Goal: Information Seeking & Learning: Learn about a topic

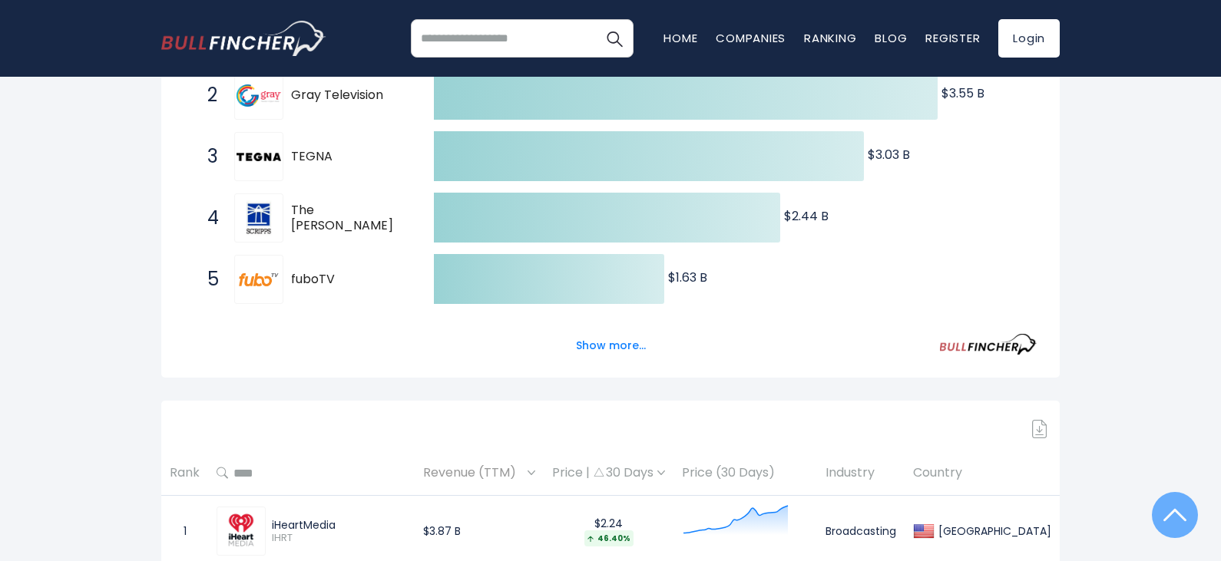
scroll to position [384, 0]
click at [620, 347] on button "Show more..." at bounding box center [611, 344] width 88 height 25
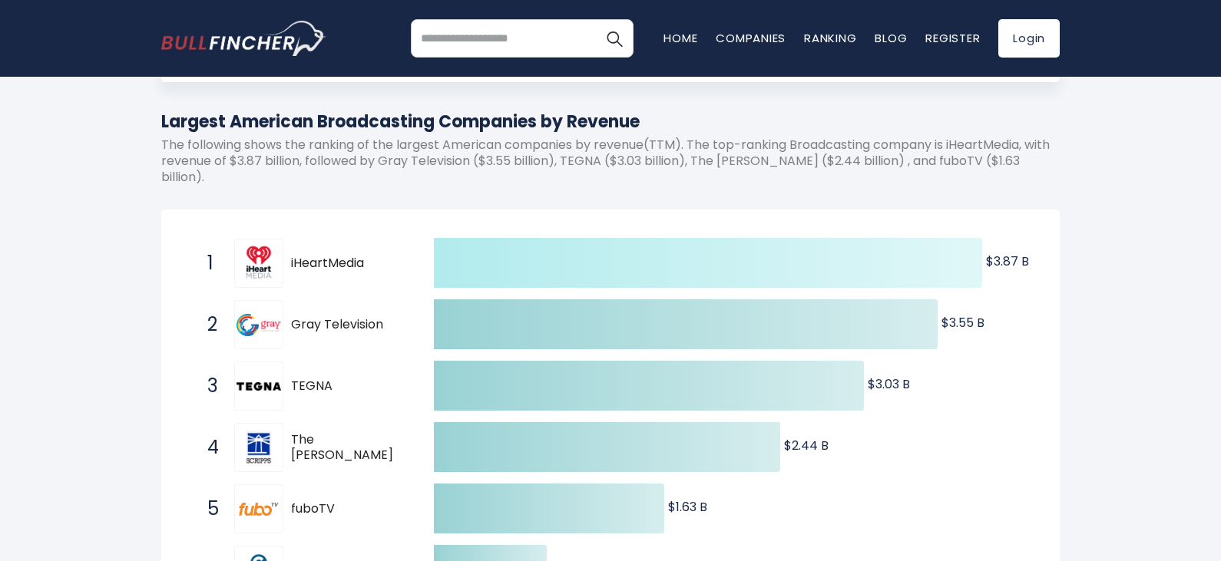
scroll to position [0, 0]
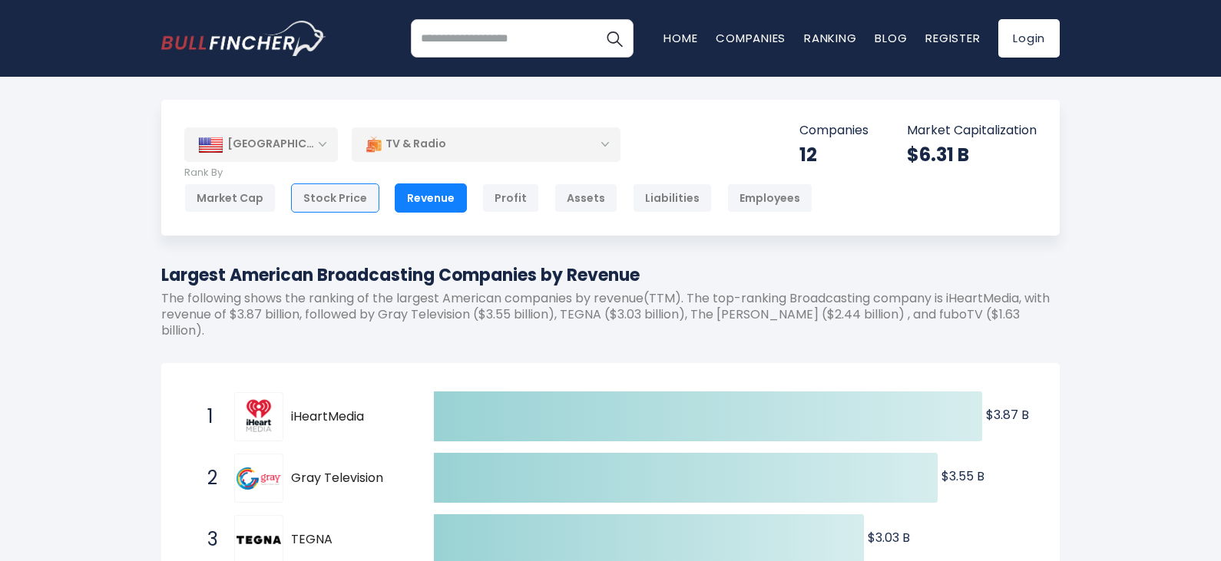
click at [340, 198] on div "Stock Price" at bounding box center [335, 197] width 88 height 29
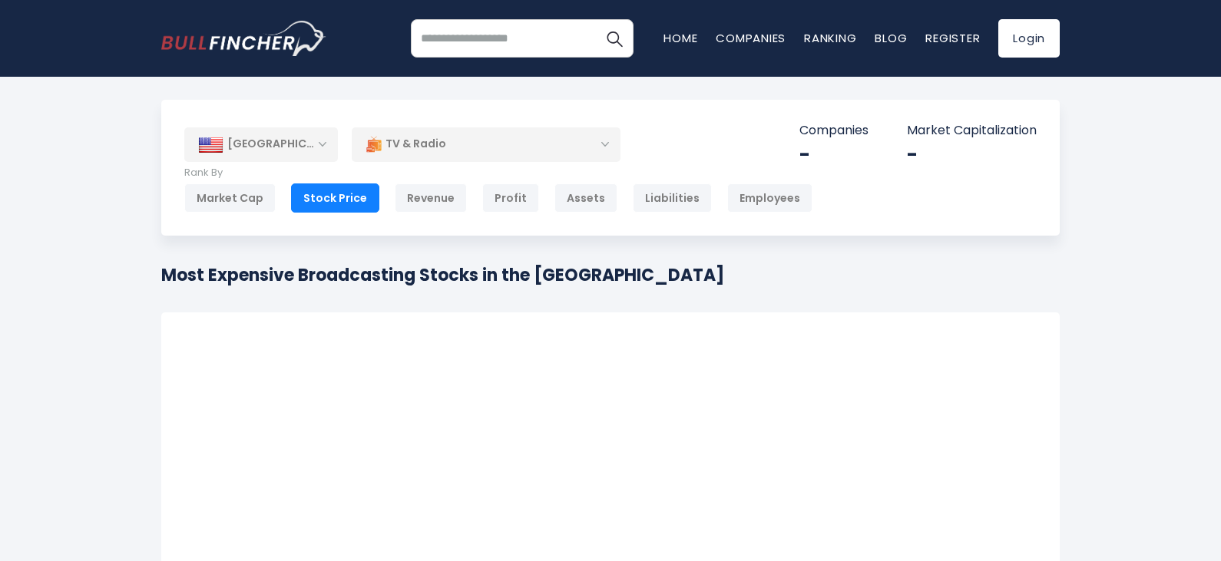
click at [453, 147] on div "TV & Radio" at bounding box center [486, 144] width 269 height 35
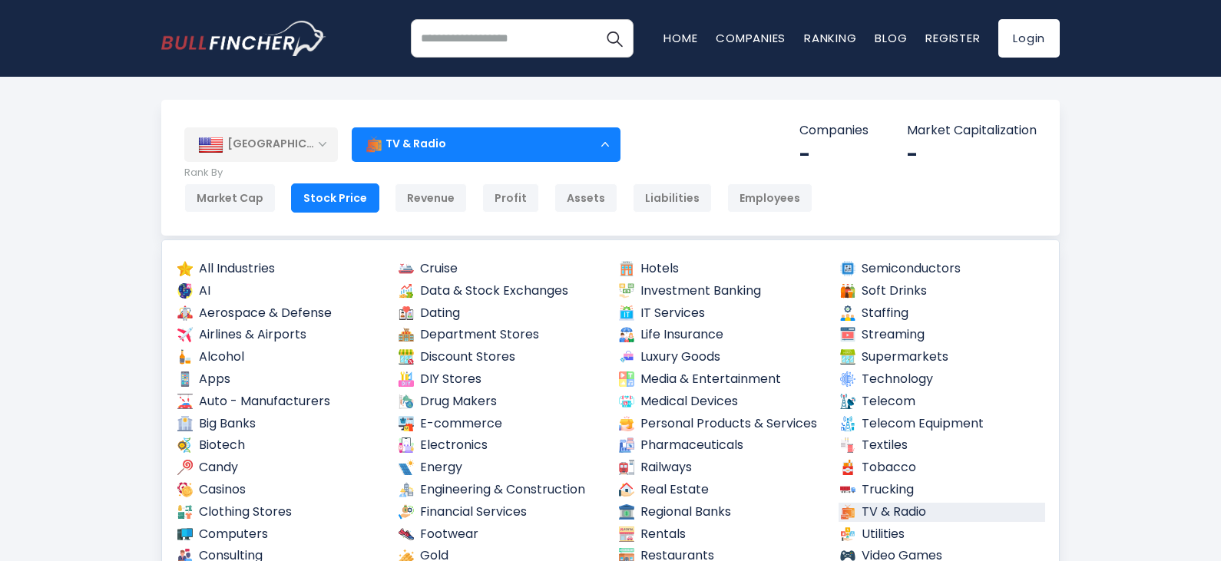
click at [453, 147] on div "TV & Radio" at bounding box center [486, 144] width 269 height 35
